Goal: Transaction & Acquisition: Purchase product/service

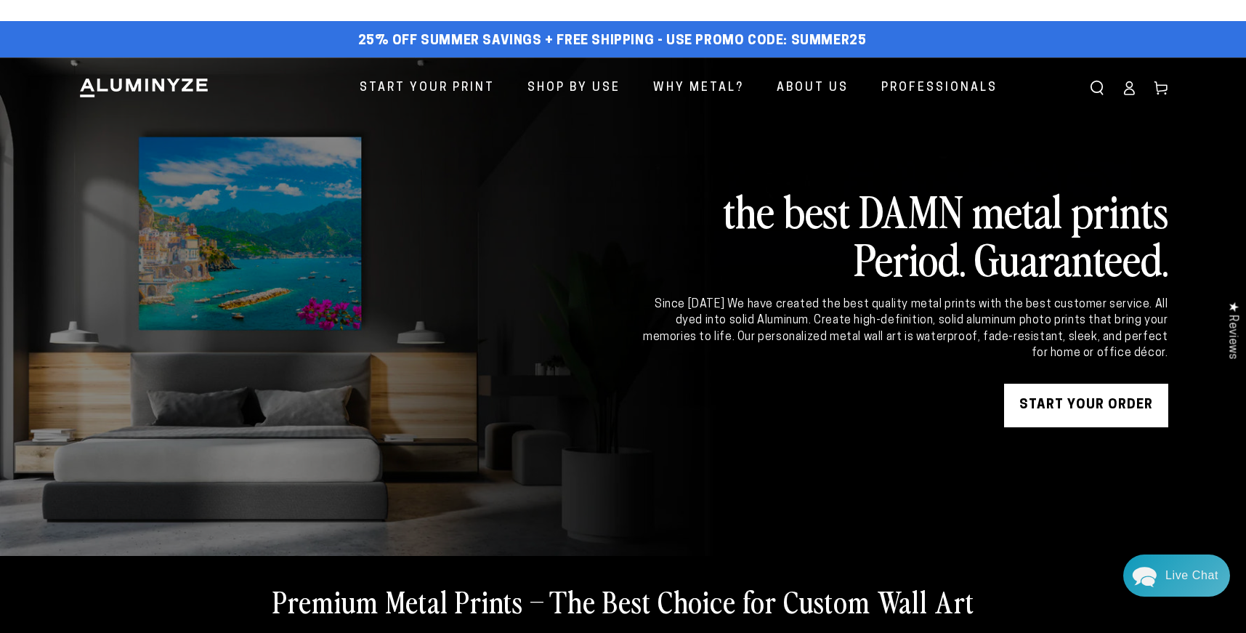
click at [1056, 403] on link "START YOUR Order" at bounding box center [1086, 405] width 164 height 44
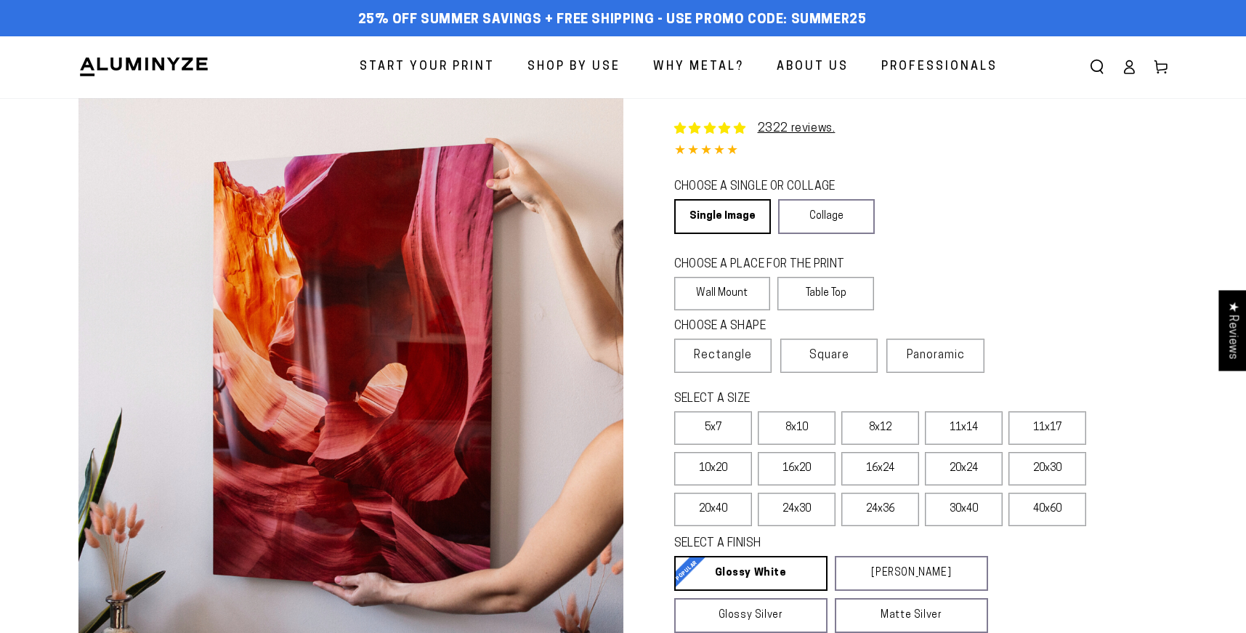
select select "**********"
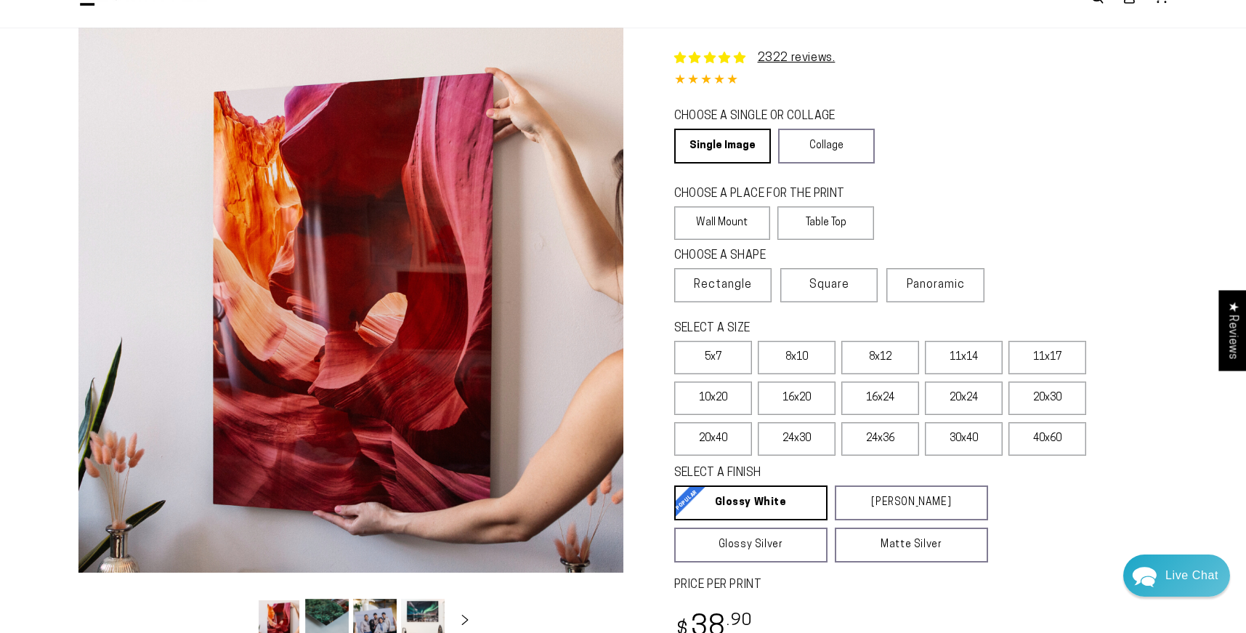
scroll to position [127, 0]
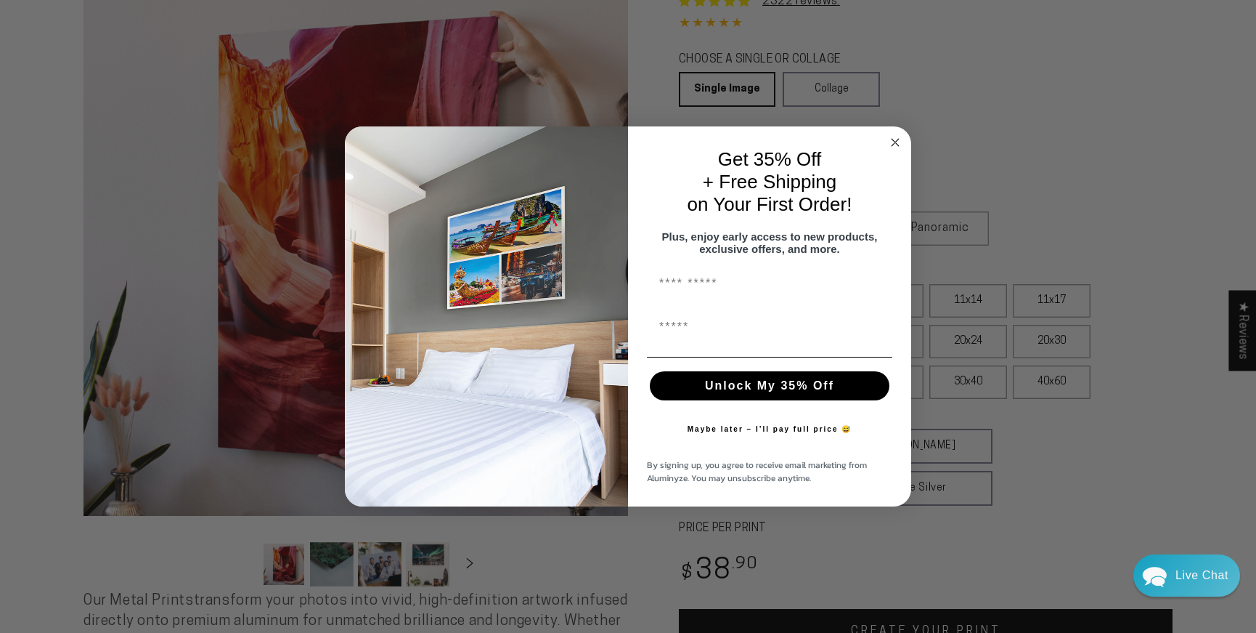
click at [897, 134] on circle "Close dialog" at bounding box center [896, 142] width 17 height 17
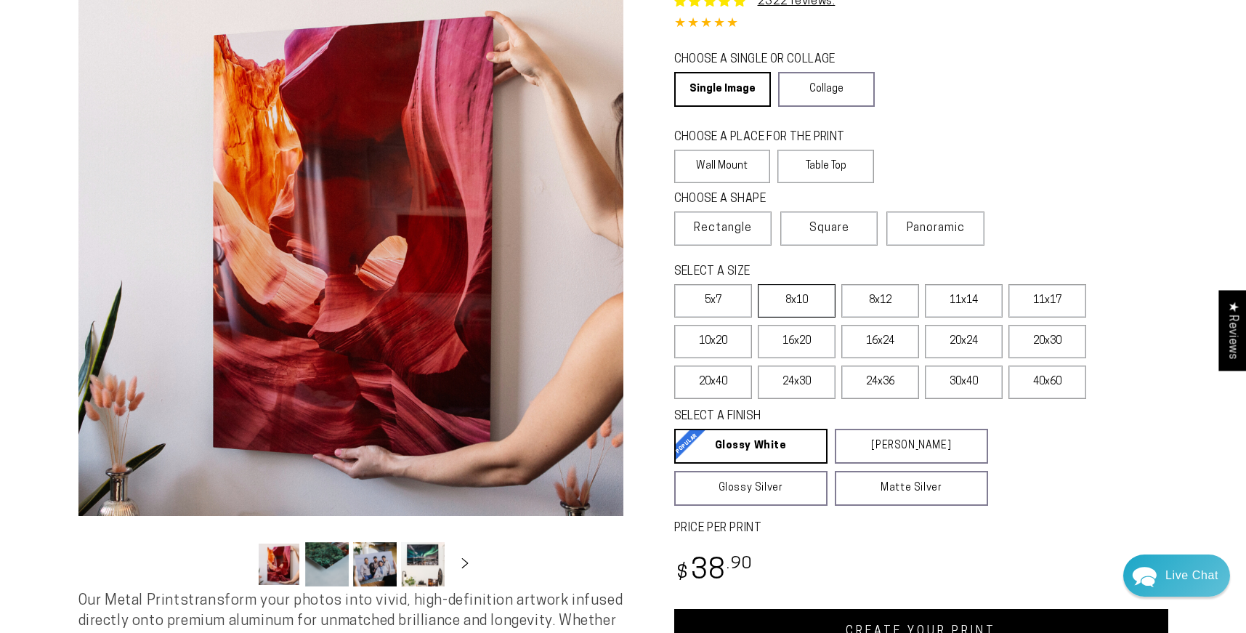
click at [792, 304] on label "8x10" at bounding box center [797, 300] width 78 height 33
click at [885, 309] on label "8x12" at bounding box center [880, 300] width 78 height 33
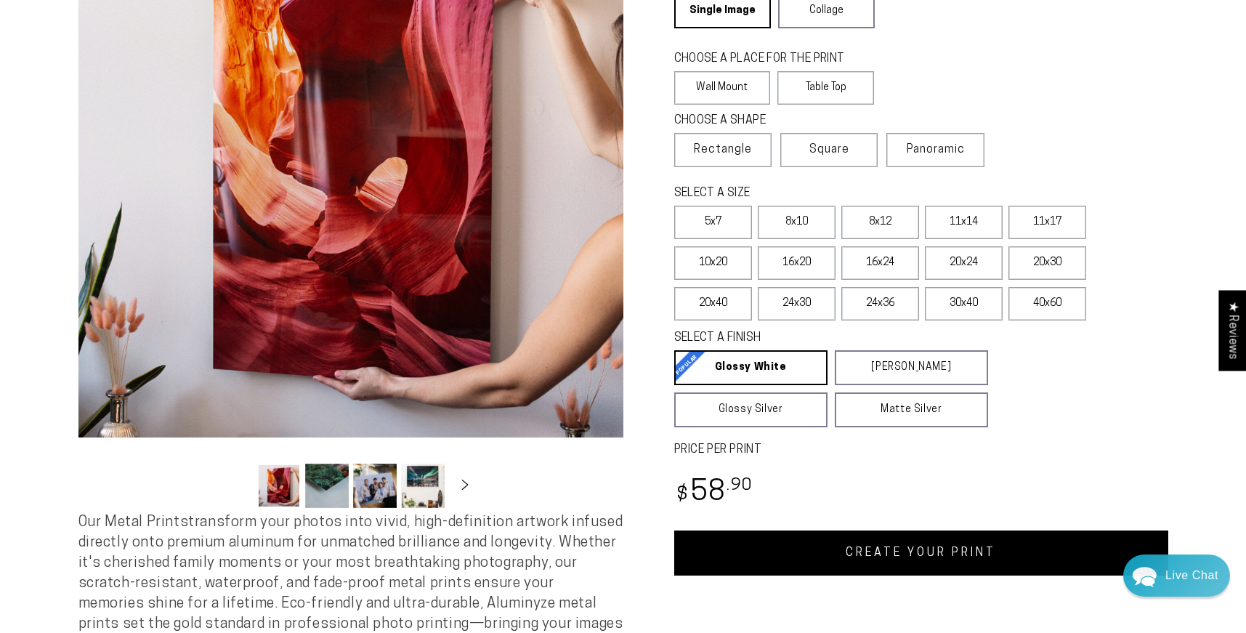
scroll to position [296, 0]
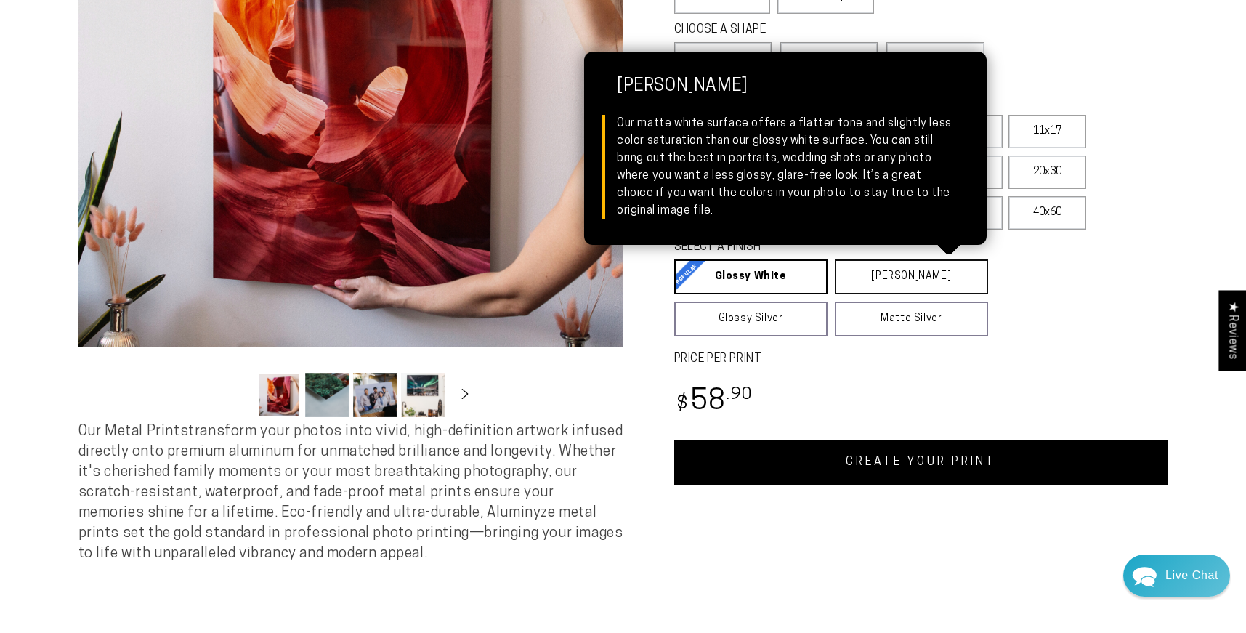
click at [923, 279] on link "[PERSON_NAME] Matte White Our matte white surface offers a flatter tone and sli…" at bounding box center [910, 276] width 153 height 35
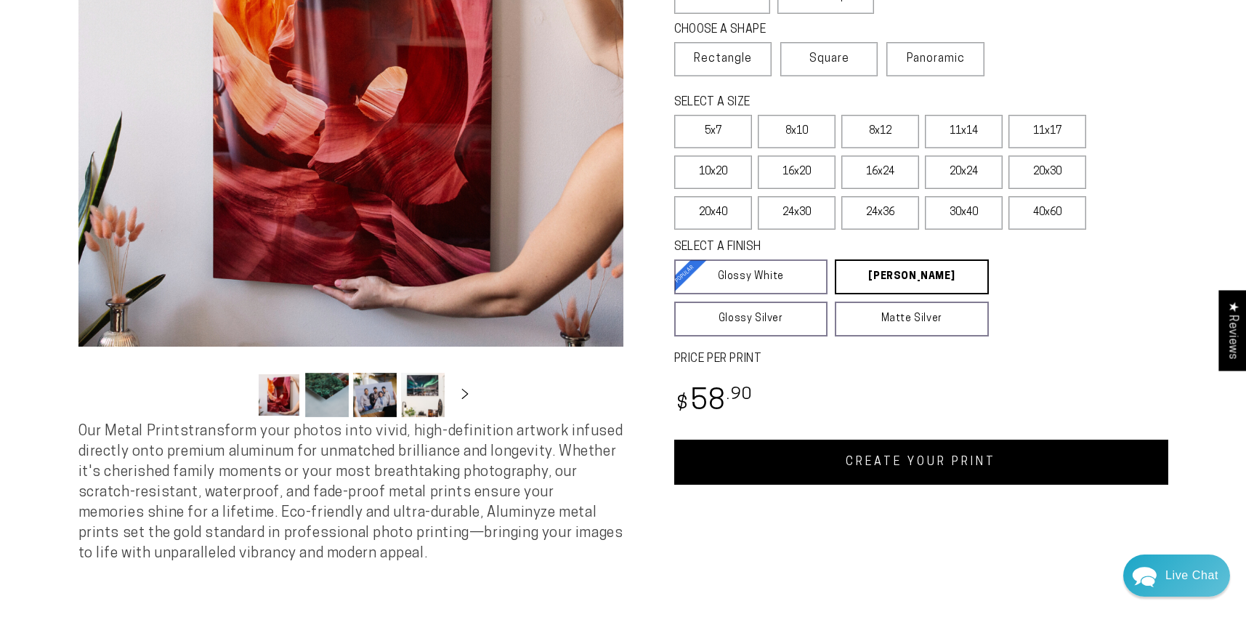
scroll to position [381, 0]
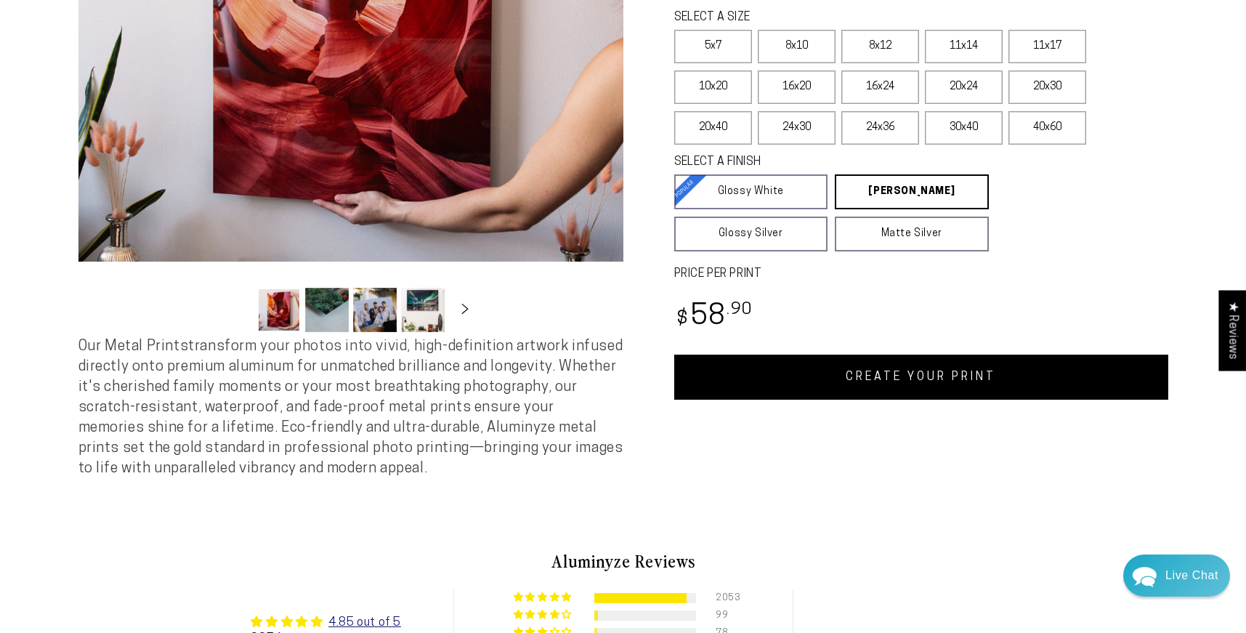
click at [951, 386] on link "CREATE YOUR PRINT" at bounding box center [921, 376] width 494 height 45
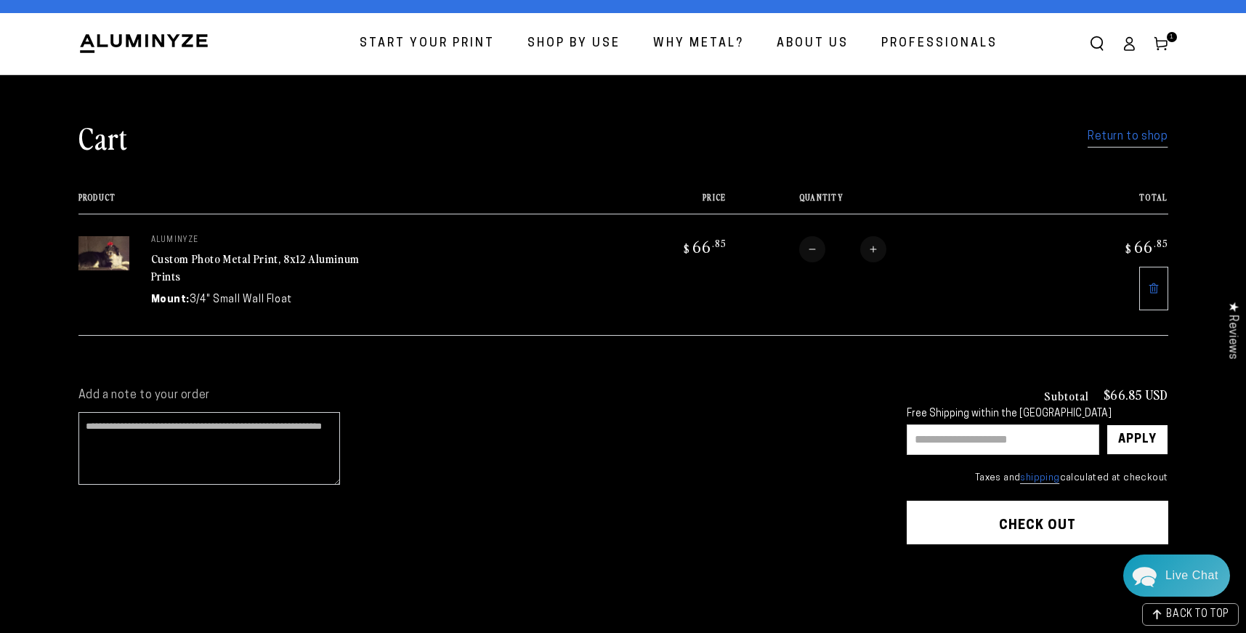
scroll to position [77, 0]
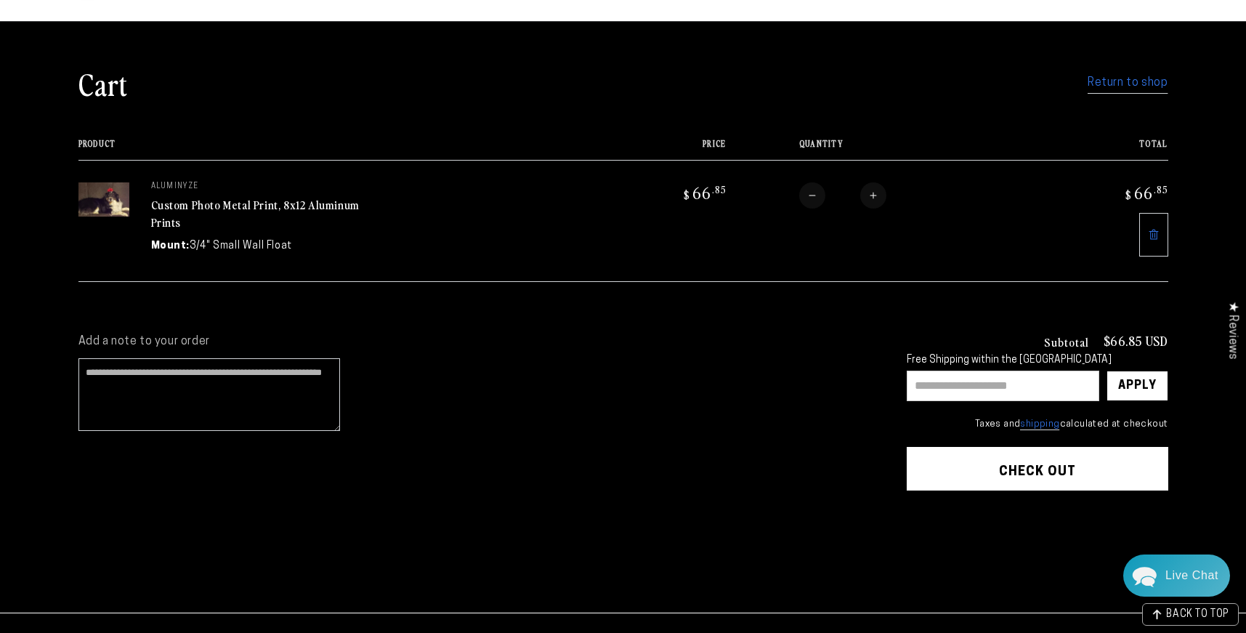
drag, startPoint x: 963, startPoint y: 464, endPoint x: 941, endPoint y: 461, distance: 22.0
click at [961, 464] on button "Check out" at bounding box center [1036, 469] width 261 height 44
